Goal: Check status: Check status

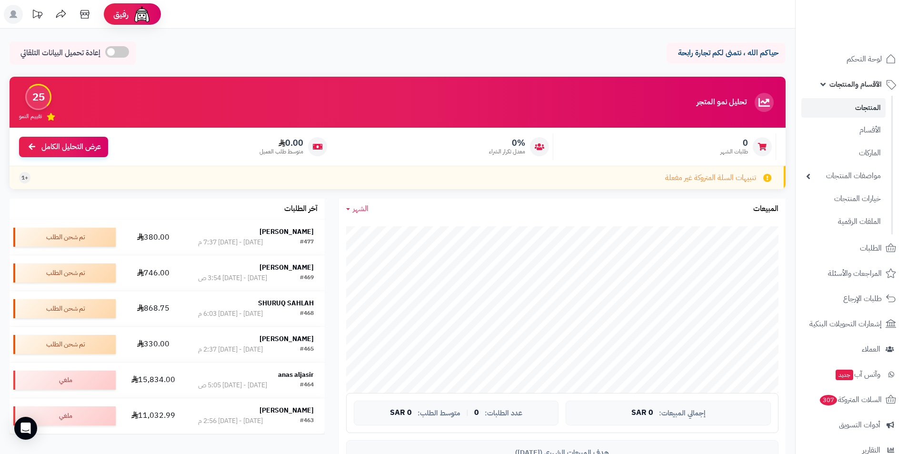
scroll to position [95, 0]
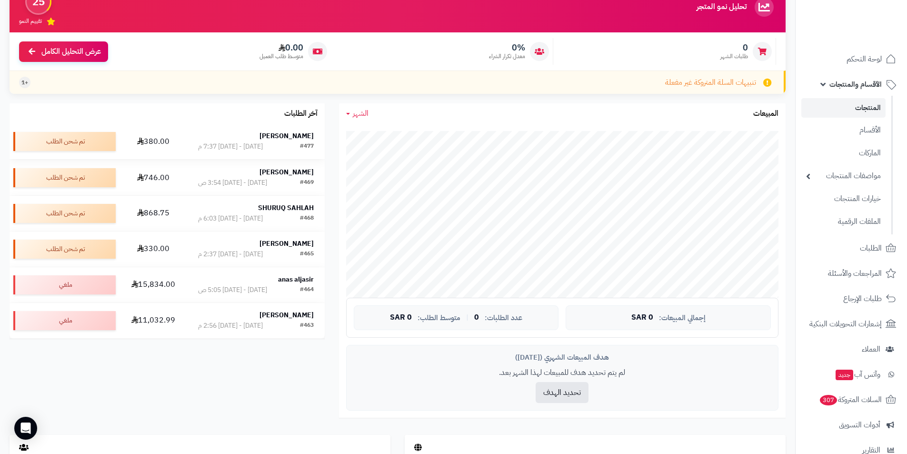
click at [241, 146] on div "[DATE] - [DATE] 7:37 م" at bounding box center [230, 147] width 65 height 10
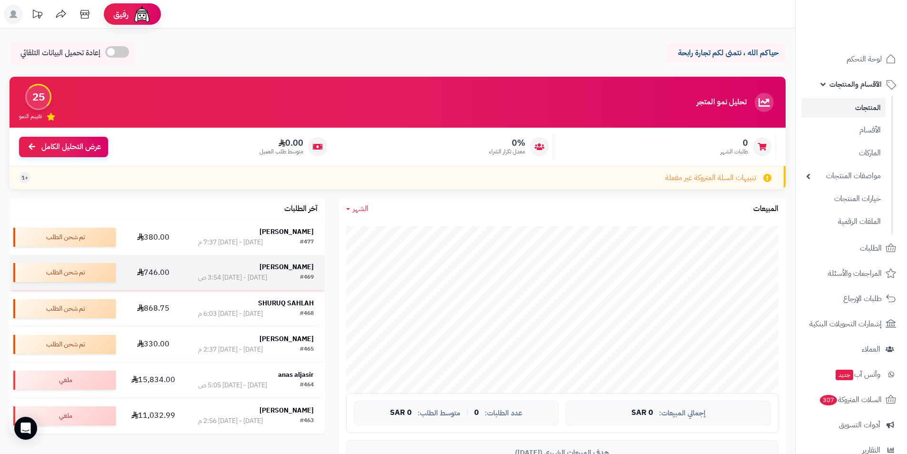
scroll to position [95, 0]
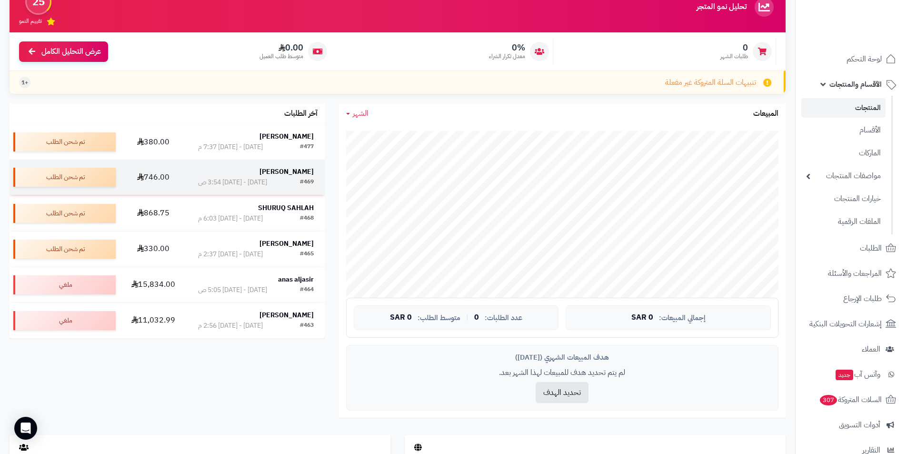
click at [260, 178] on div "[DATE] - [DATE] 3:54 ص" at bounding box center [232, 183] width 69 height 10
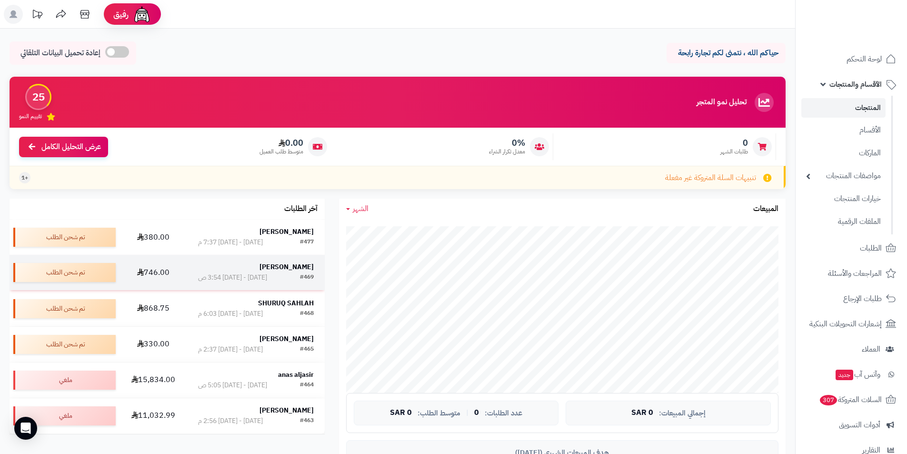
scroll to position [95, 0]
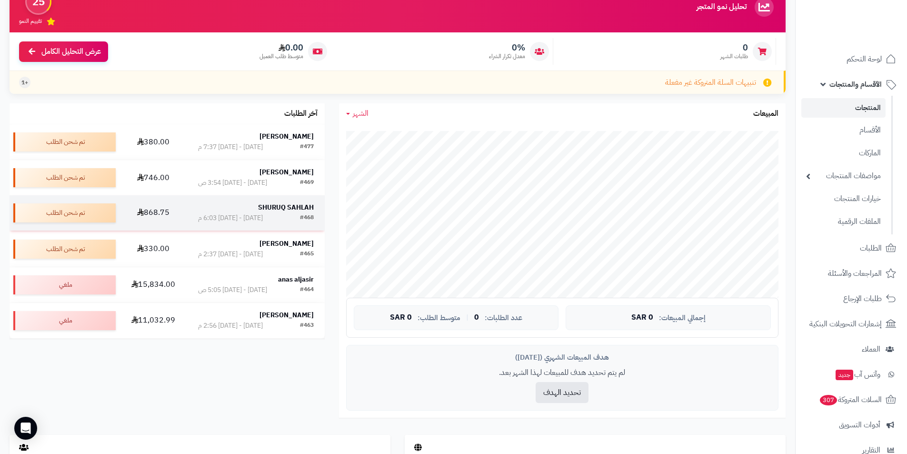
click at [244, 213] on div "[DATE] - [DATE] 6:03 م" at bounding box center [230, 218] width 65 height 10
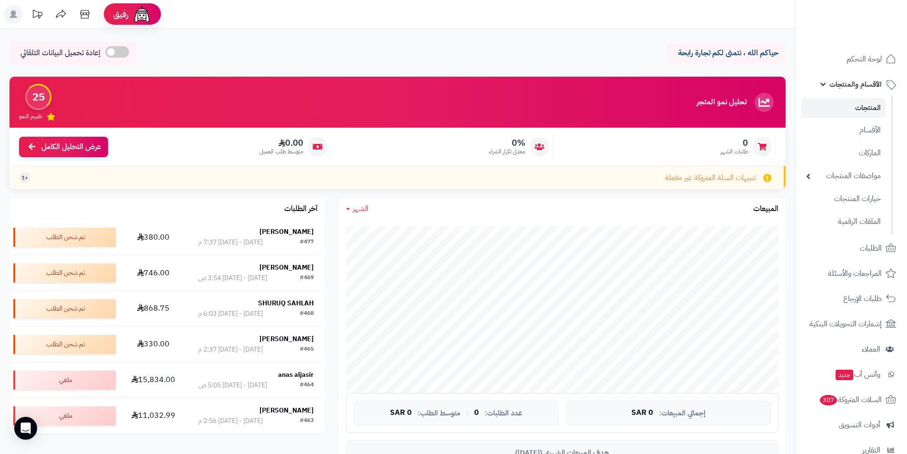
scroll to position [95, 0]
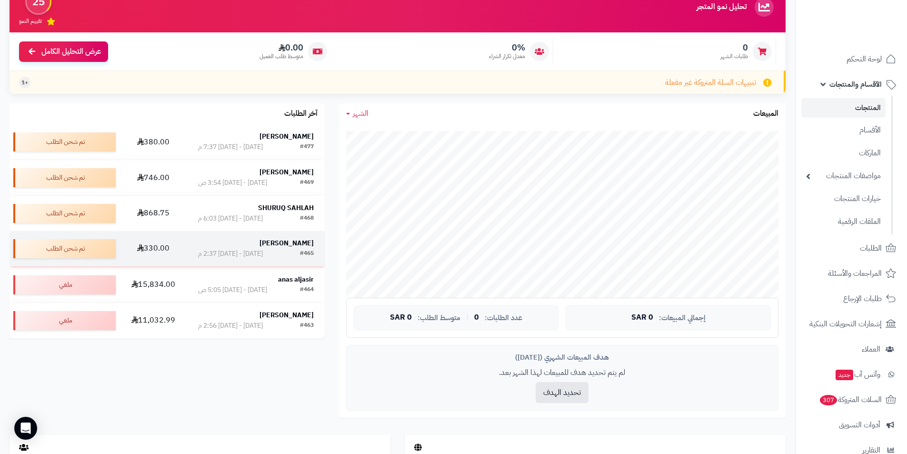
click at [246, 244] on div "[PERSON_NAME]" at bounding box center [256, 244] width 116 height 10
